Goal: Navigation & Orientation: Go to known website

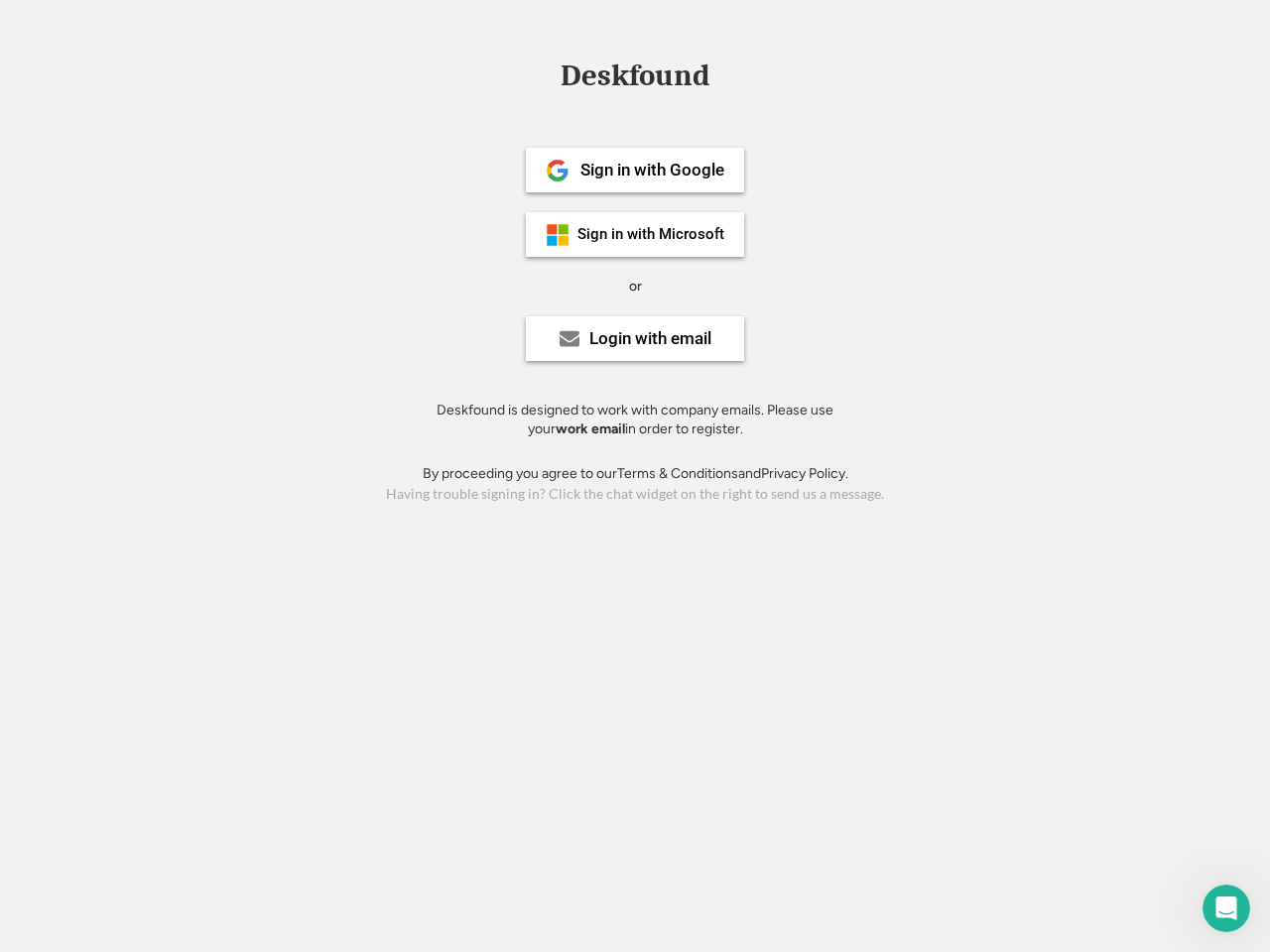
click at [635, 284] on div "or" at bounding box center [635, 286] width 13 height 20
click at [635, 80] on div "Deskfound" at bounding box center [634, 76] width 168 height 31
click at [542, 75] on div "Deskfound" at bounding box center [635, 80] width 1270 height 38
click at [635, 80] on div "Deskfound" at bounding box center [634, 76] width 168 height 31
click at [635, 286] on div "or" at bounding box center [635, 286] width 13 height 20
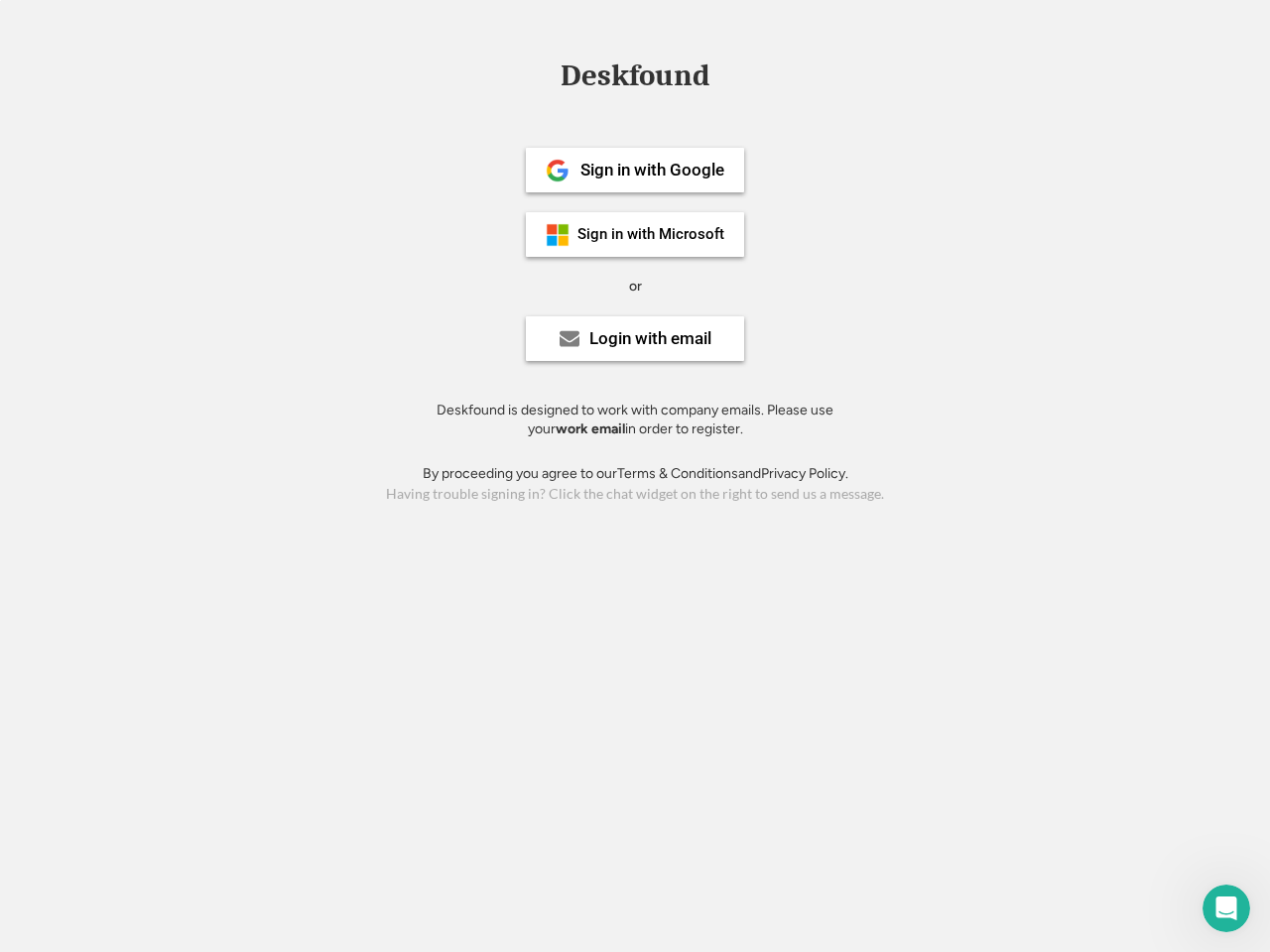
click at [635, 169] on div "Sign in with Google" at bounding box center [652, 170] width 144 height 17
click at [652, 169] on div "Sign in with Google" at bounding box center [652, 170] width 144 height 17
click at [557, 170] on img at bounding box center [557, 171] width 24 height 24
click at [635, 234] on div "Sign in with Microsoft" at bounding box center [651, 234] width 147 height 15
click at [652, 234] on div "Sign in with Microsoft" at bounding box center [651, 234] width 147 height 15
